Goal: Find specific page/section

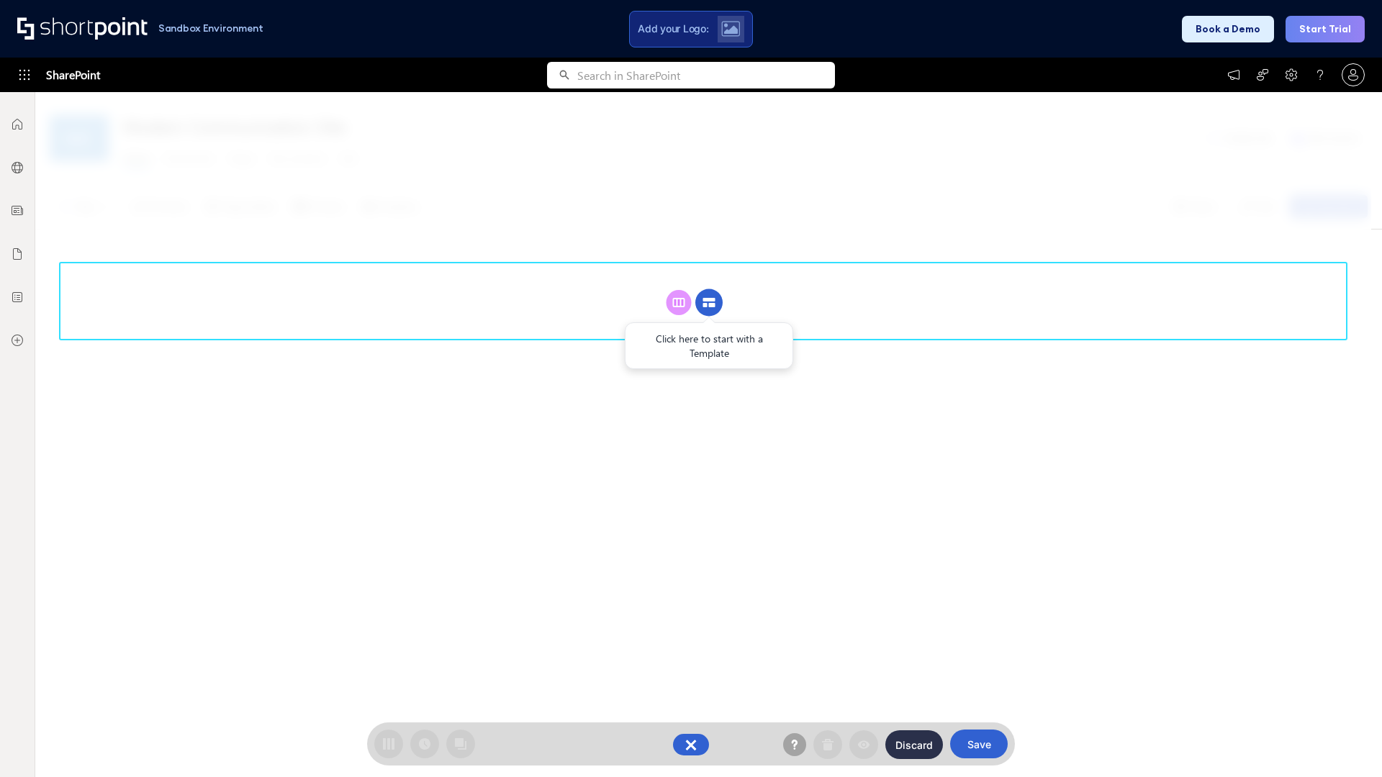
click at [709, 302] on circle at bounding box center [708, 302] width 27 height 27
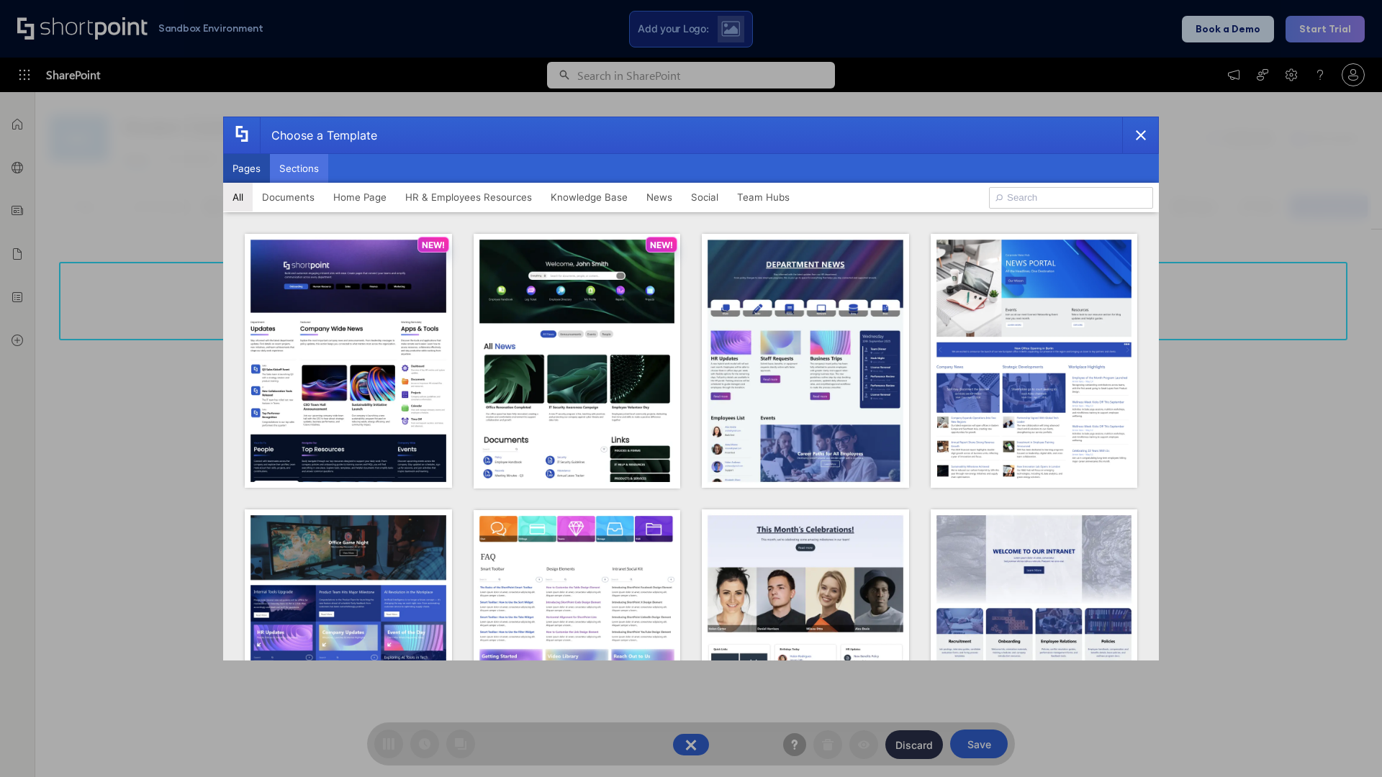
click at [299, 168] on button "Sections" at bounding box center [299, 168] width 58 height 29
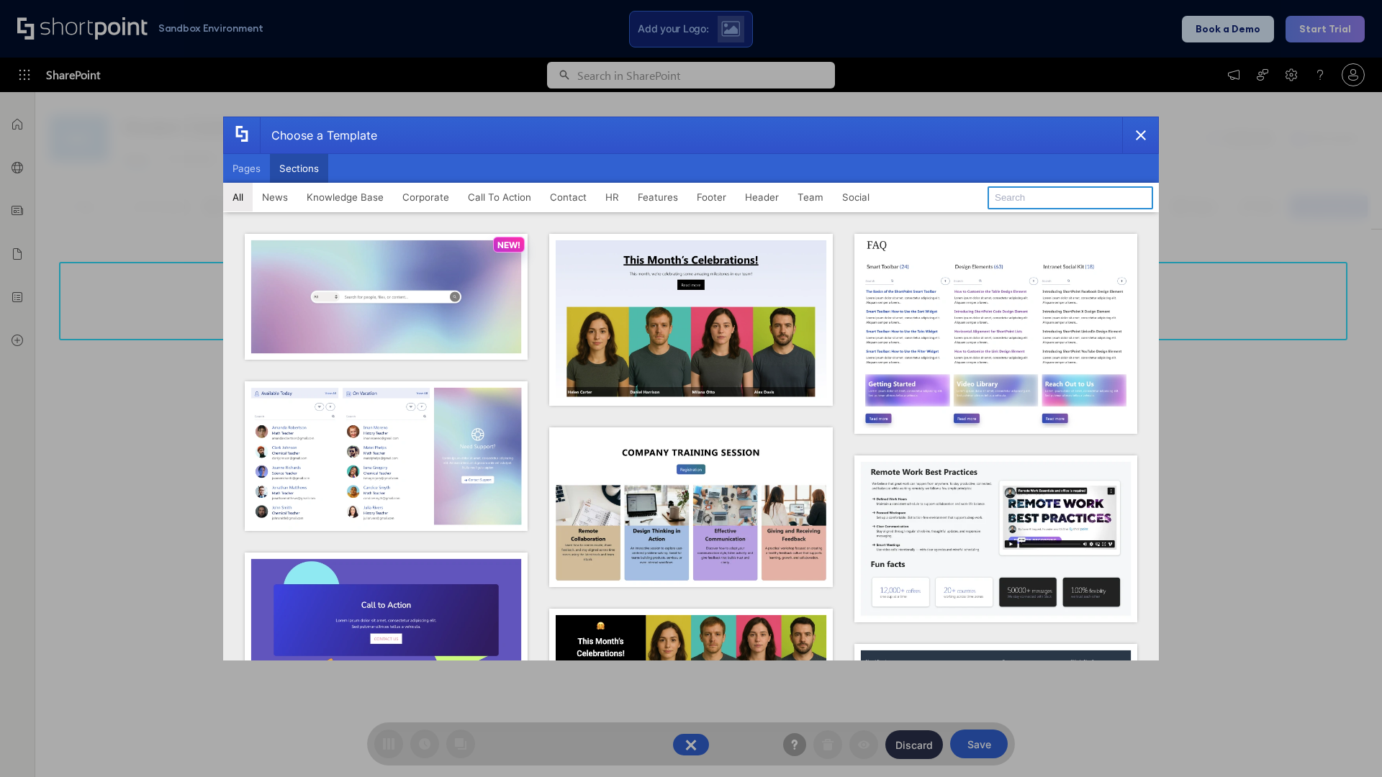
type input "Service Block 3"
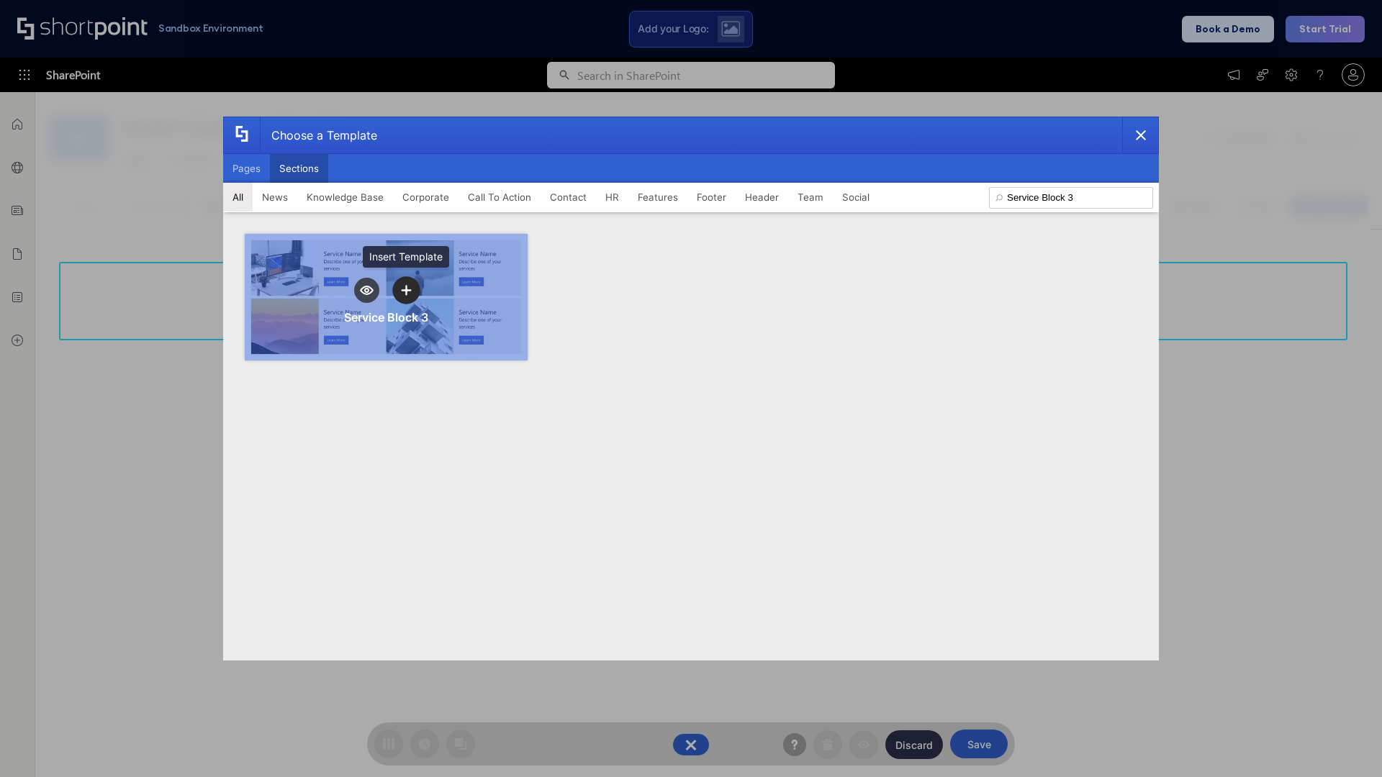
click at [406, 290] on icon "template selector" at bounding box center [406, 290] width 10 height 10
